Goal: Task Accomplishment & Management: Manage account settings

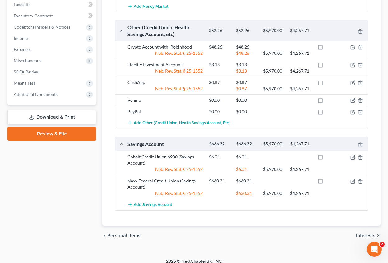
click at [40, 262] on div "2025 © NextChapterBK, INC" at bounding box center [194, 263] width 355 height 11
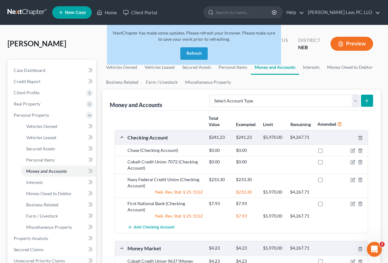
click at [31, 12] on link at bounding box center [27, 12] width 40 height 11
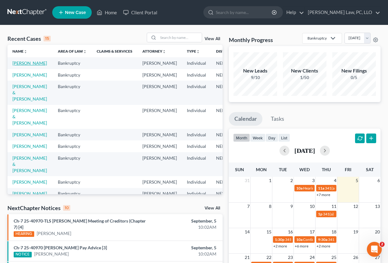
click at [26, 65] on link "[PERSON_NAME]" at bounding box center [29, 62] width 35 height 5
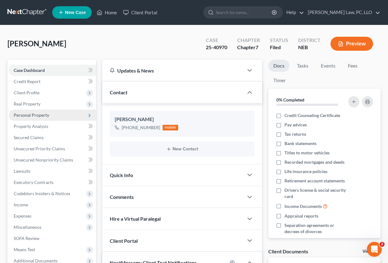
click at [51, 112] on span "Personal Property" at bounding box center [52, 115] width 87 height 11
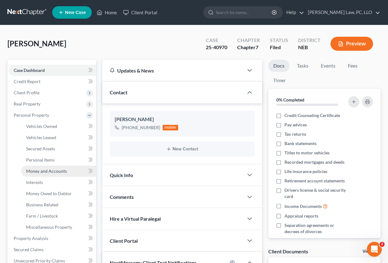
click at [67, 174] on link "Money and Accounts" at bounding box center [58, 171] width 75 height 11
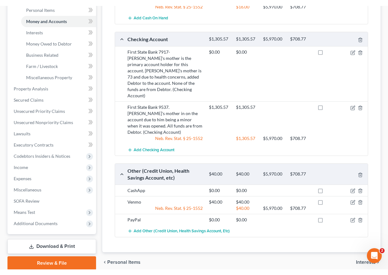
scroll to position [125, 0]
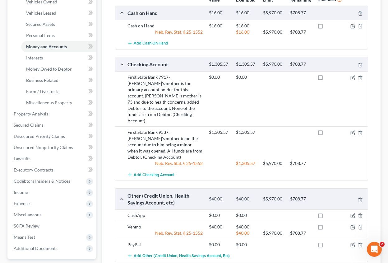
click at [122, 263] on html "Home New Case Client Portal [PERSON_NAME] Law, PC, [PERSON_NAME] [PERSON_NAME][…" at bounding box center [194, 97] width 388 height 445
click at [117, 262] on div "Total Value Exempted Limit Remaining Amended Cash on Hand $16.00 $16.00 $5,970.…" at bounding box center [242, 131] width 264 height 291
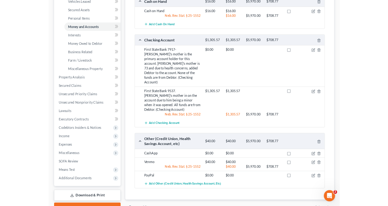
scroll to position [147, 0]
